Goal: Browse casually

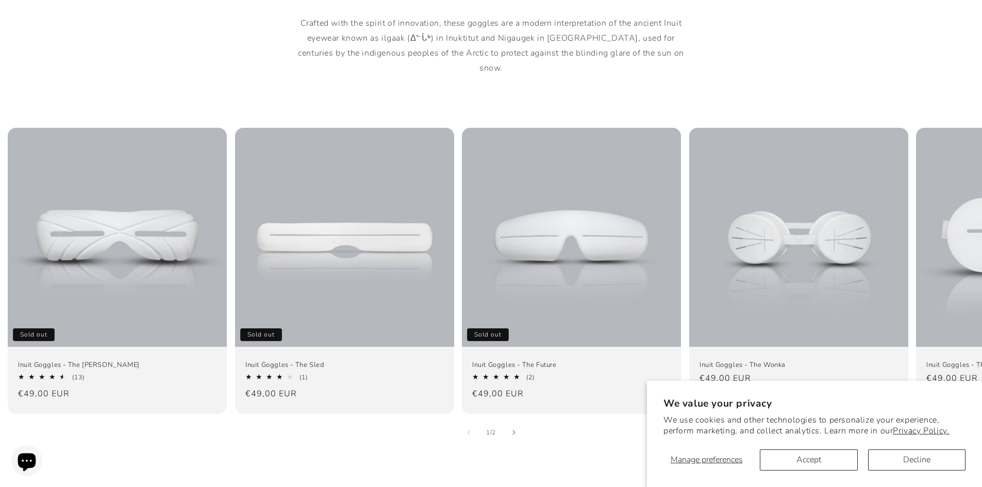
scroll to position [670, 0]
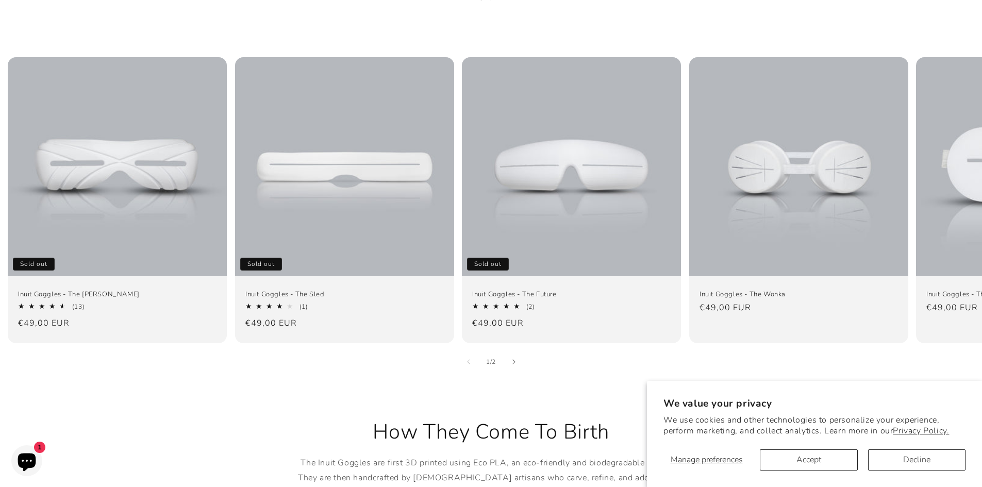
drag, startPoint x: 797, startPoint y: 145, endPoint x: 610, endPoint y: 21, distance: 223.9
click at [563, 110] on ul "Inuit Goggles - The Travis Sold out Inuit Goggles - The Travis 4.69 / 5.0 (13) …" at bounding box center [491, 200] width 982 height 291
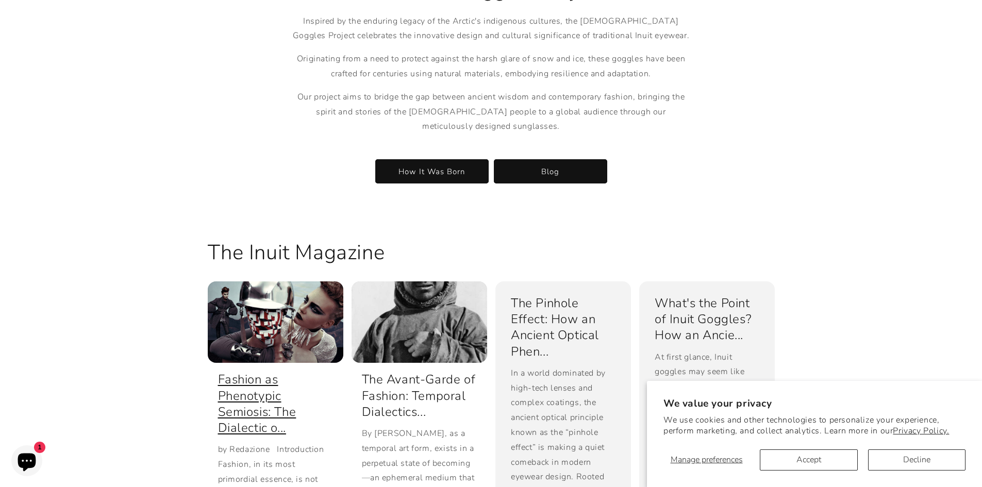
scroll to position [2010, 0]
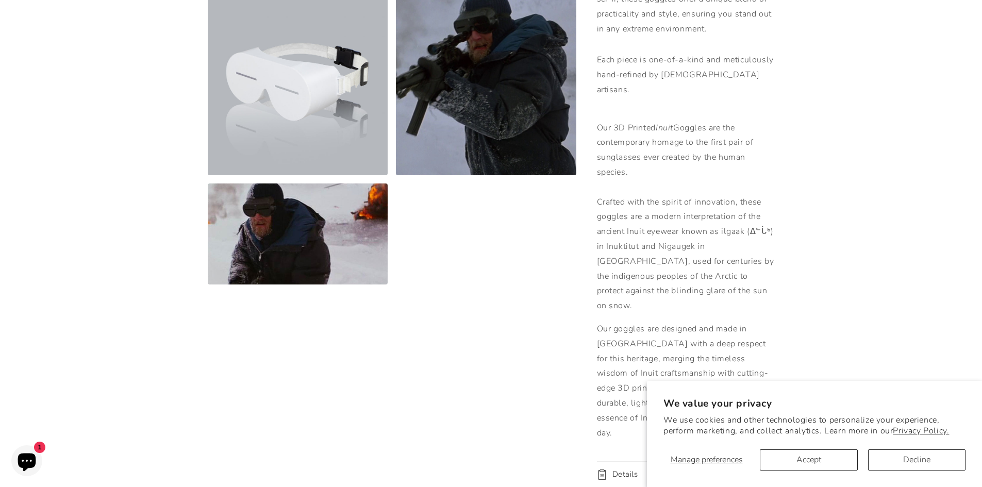
scroll to position [515, 0]
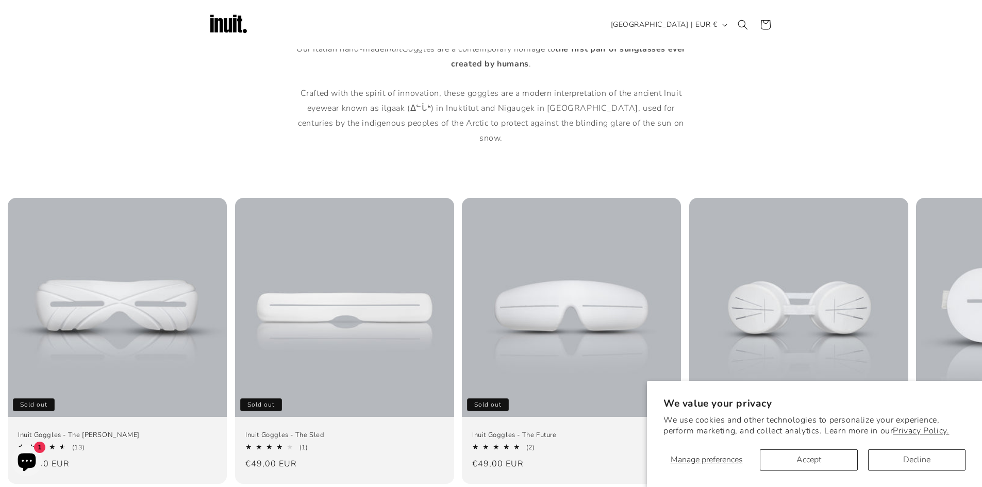
scroll to position [515, 0]
